Goal: Use online tool/utility: Utilize a website feature to perform a specific function

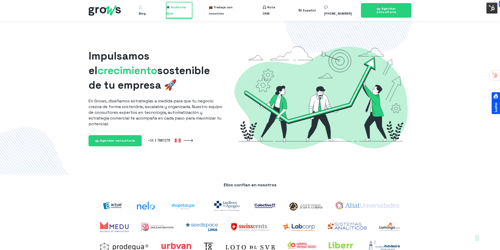
click at [180, 11] on span "💻 Auditoría Web" at bounding box center [179, 10] width 26 height 17
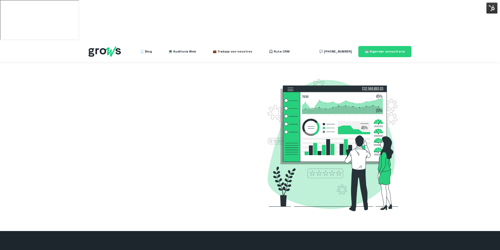
select select "PE"
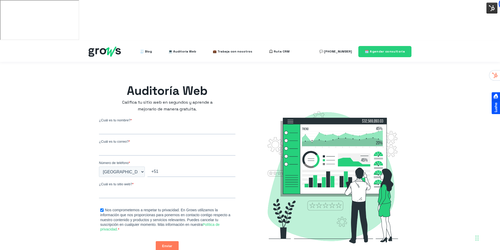
click at [144, 124] on input "¿Cuál es tu nombre? *" at bounding box center [167, 129] width 136 height 10
click at [91, 101] on div "Auditoría Web Califica tu sitio web en segundos y aprende a mejorarlo de manera…" at bounding box center [167, 178] width 157 height 213
